Goal: Task Accomplishment & Management: Use online tool/utility

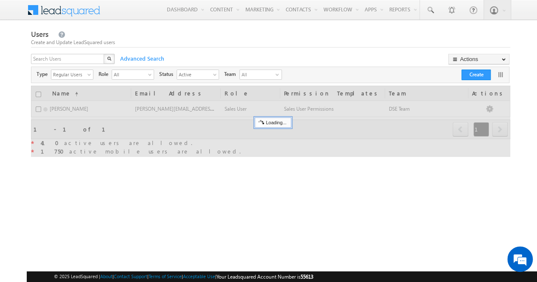
click at [99, 59] on div "X" at bounding box center [73, 60] width 85 height 12
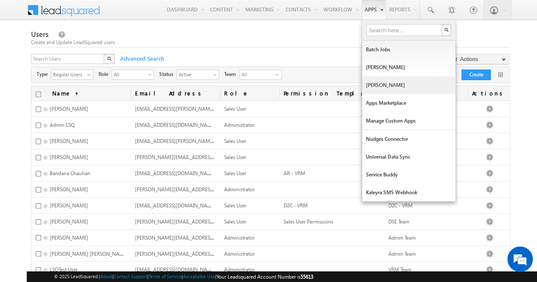
click at [386, 81] on link "Manage Lapps" at bounding box center [408, 85] width 93 height 18
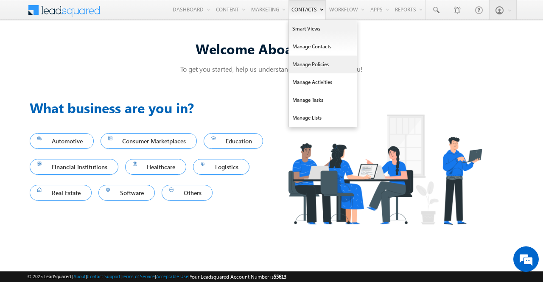
click at [323, 70] on link "Manage Policies" at bounding box center [323, 65] width 68 height 18
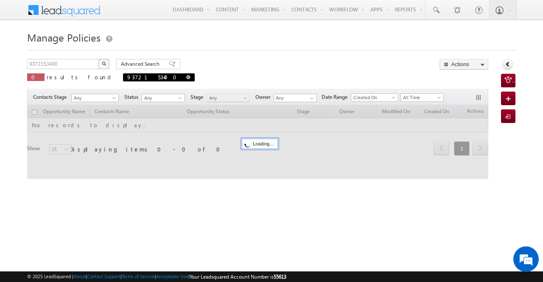
click at [186, 77] on span at bounding box center [188, 77] width 4 height 4
type input "Search Policies"
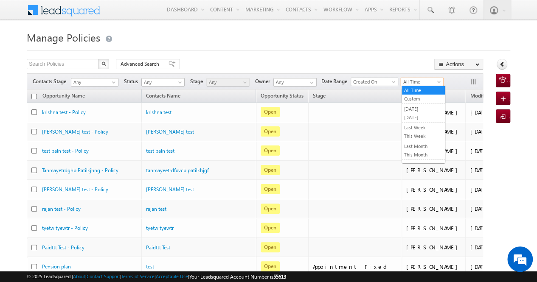
click at [415, 82] on span "All Time" at bounding box center [421, 82] width 40 height 8
click at [418, 109] on link "Yesterday" at bounding box center [423, 109] width 43 height 8
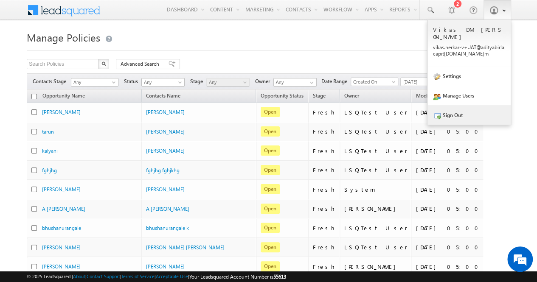
click at [471, 105] on link "Sign Out" at bounding box center [469, 115] width 83 height 20
